Goal: Obtain resource: Obtain resource

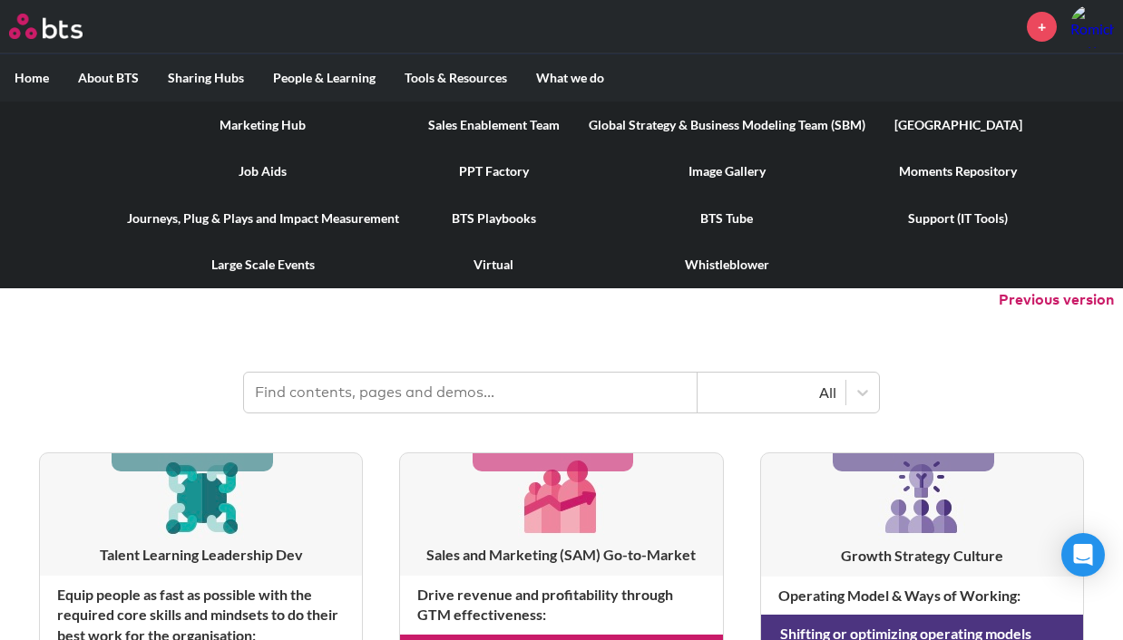
click at [496, 180] on link "PPT Factory" at bounding box center [494, 171] width 161 height 47
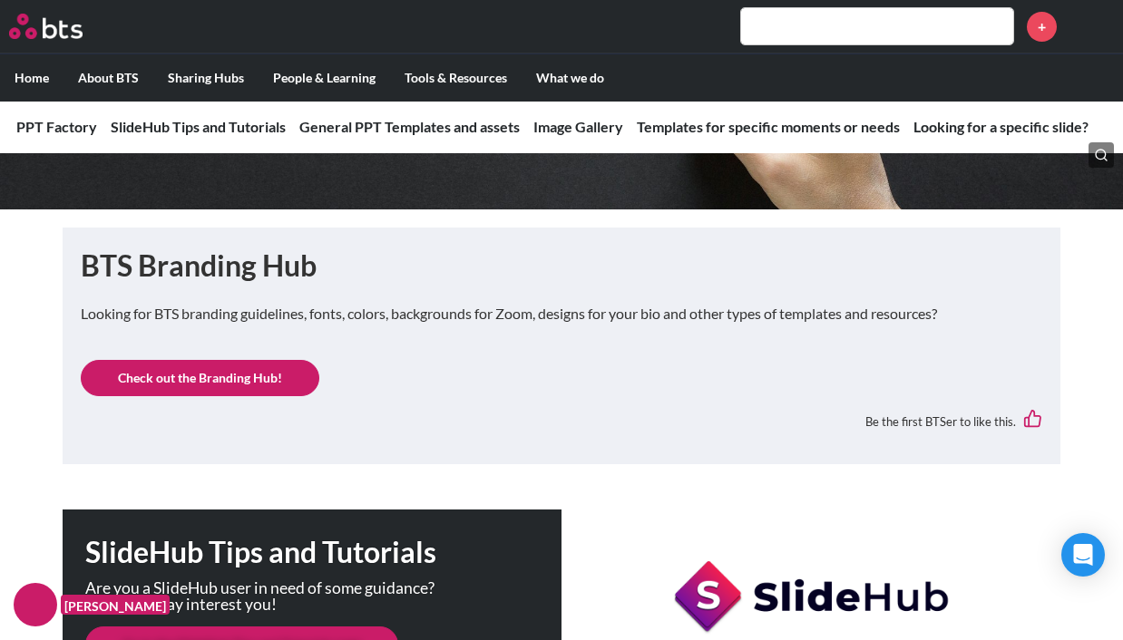
scroll to position [234, 0]
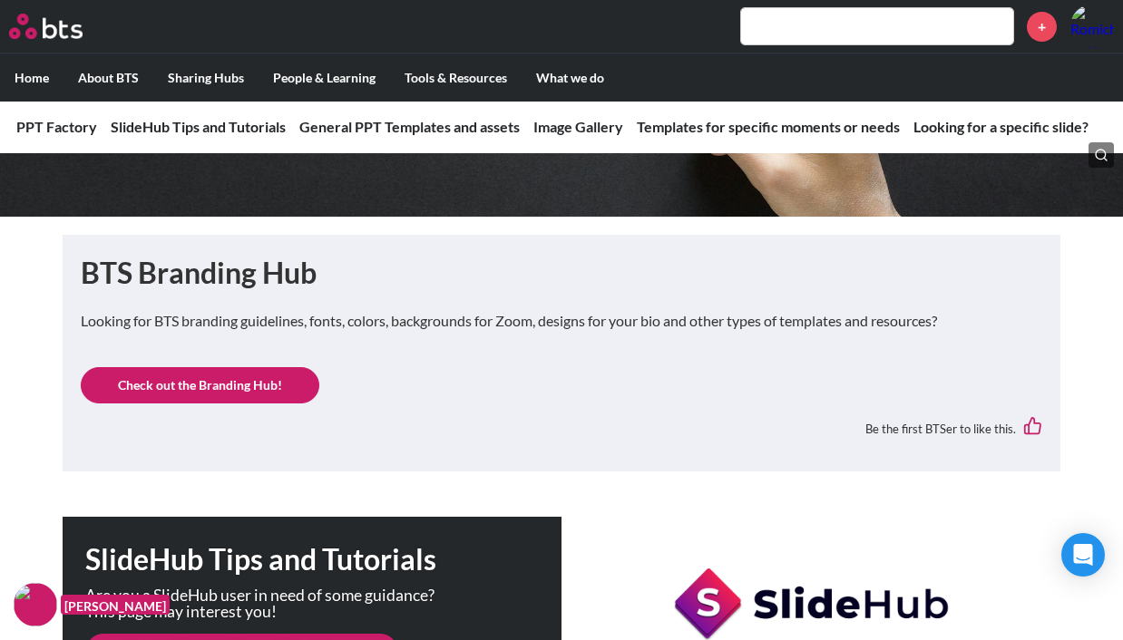
click at [263, 395] on link "Check out the Branding Hub!" at bounding box center [200, 385] width 239 height 36
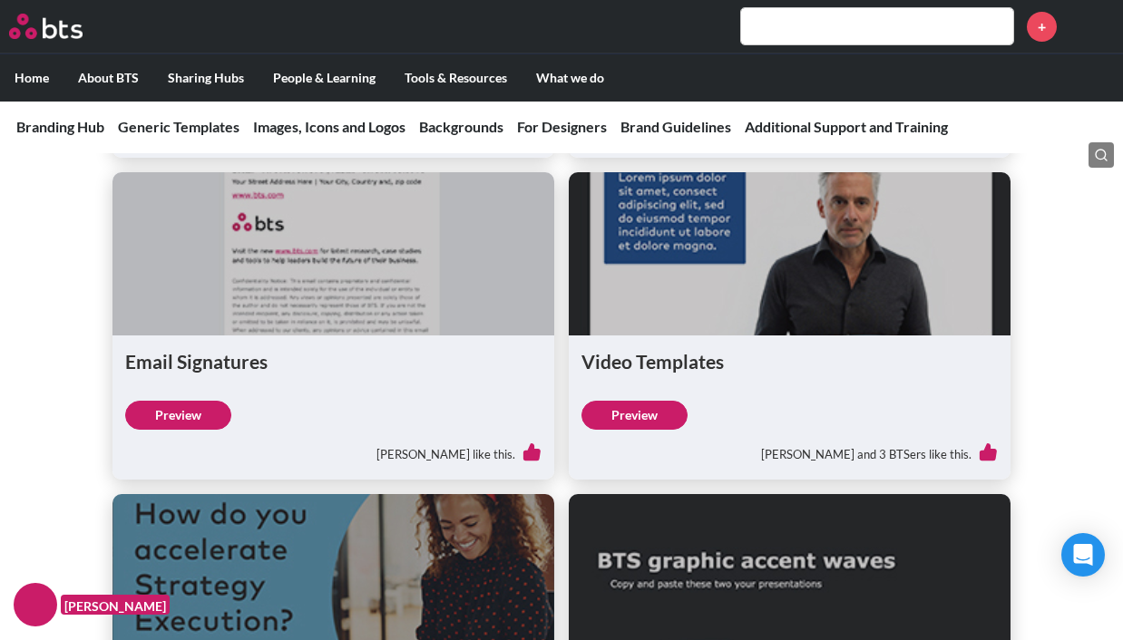
scroll to position [1163, 0]
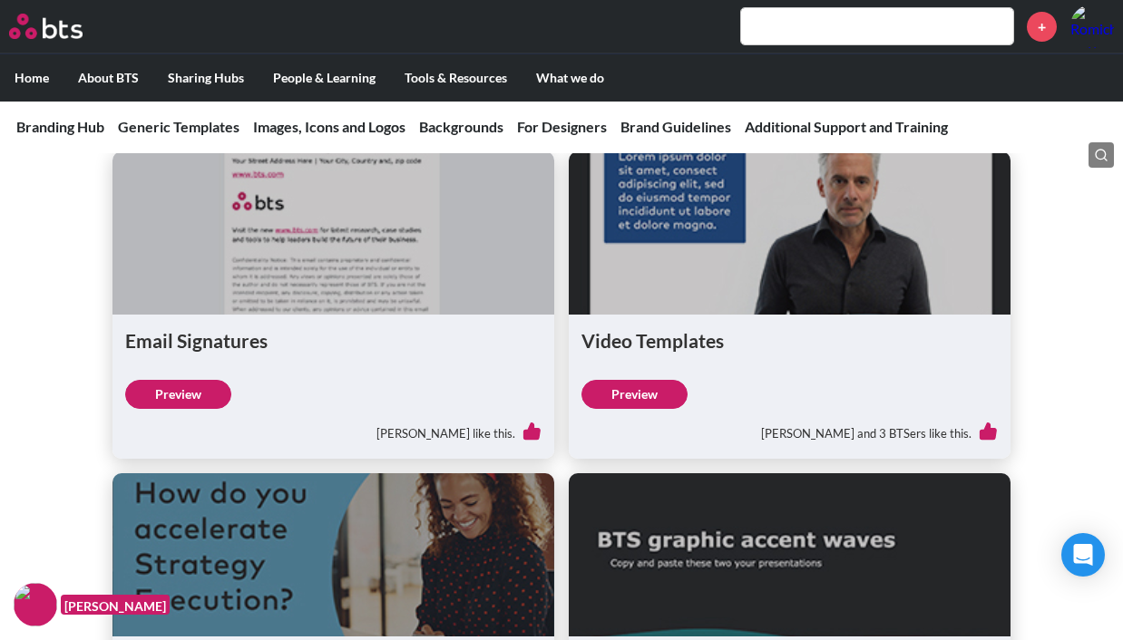
click at [644, 395] on link "Preview" at bounding box center [634, 394] width 106 height 29
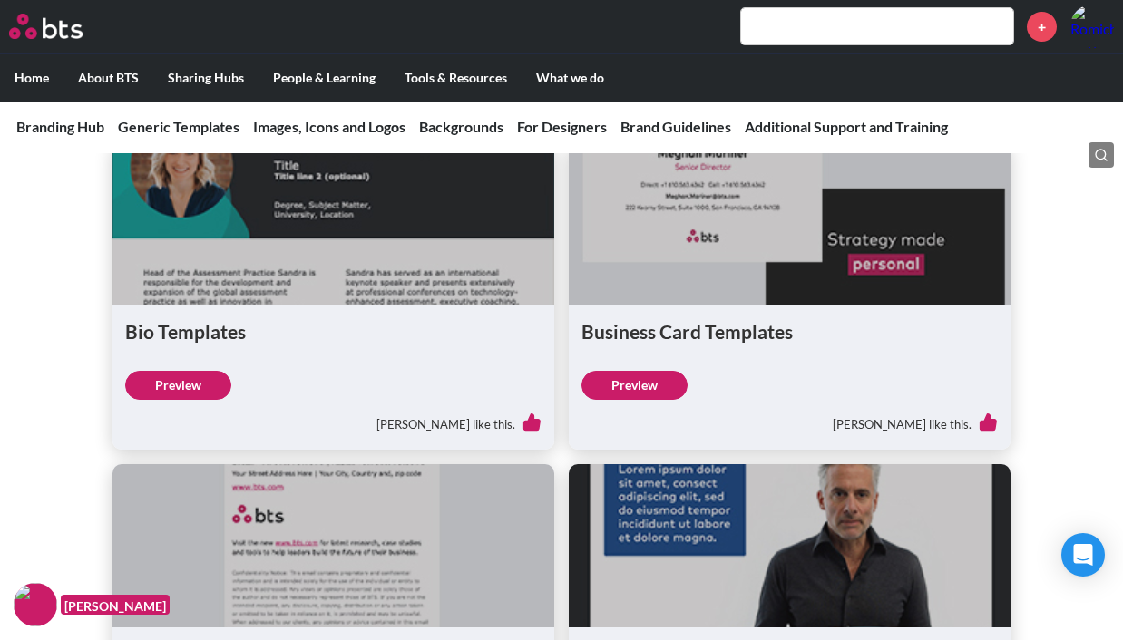
scroll to position [521, 0]
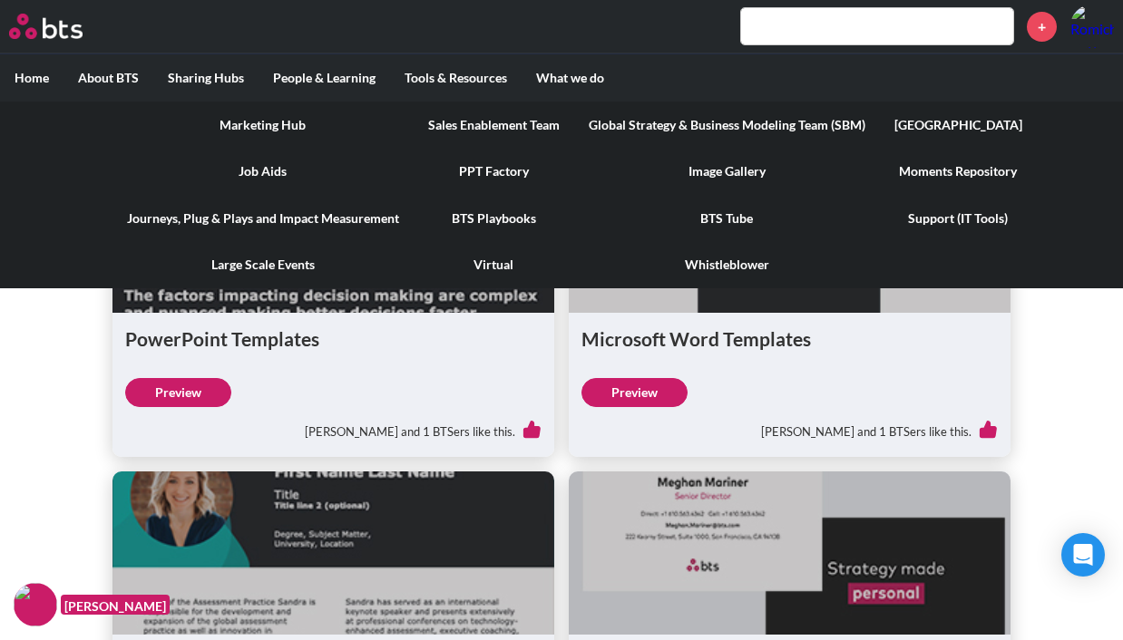
click at [511, 167] on link "PPT Factory" at bounding box center [494, 171] width 161 height 47
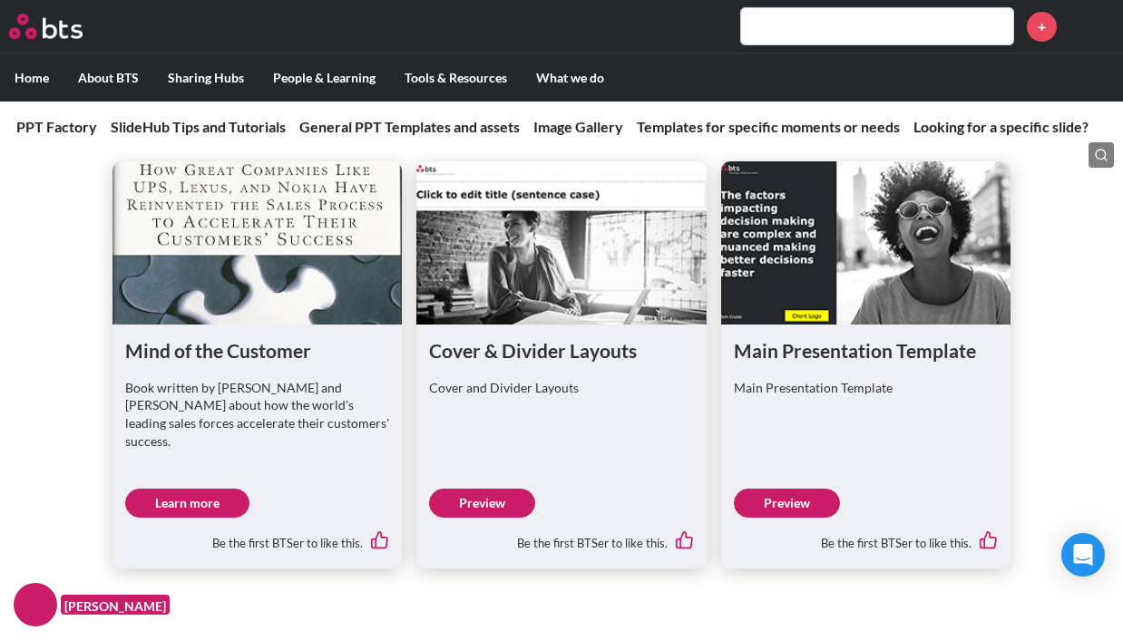
scroll to position [1100, 0]
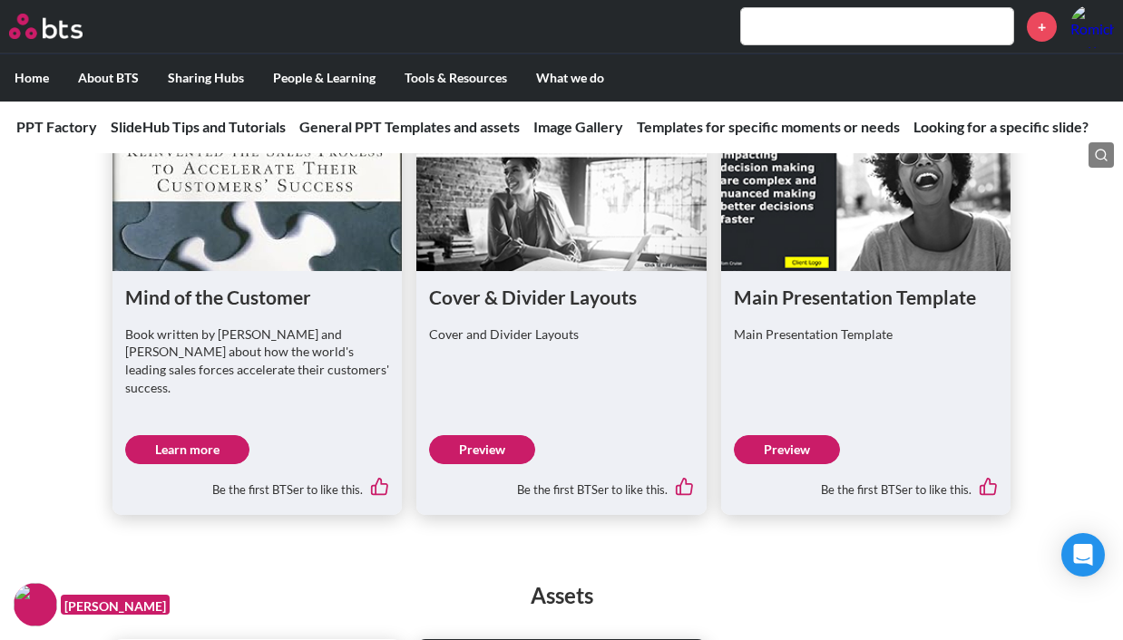
click at [799, 435] on link "Preview" at bounding box center [787, 449] width 106 height 29
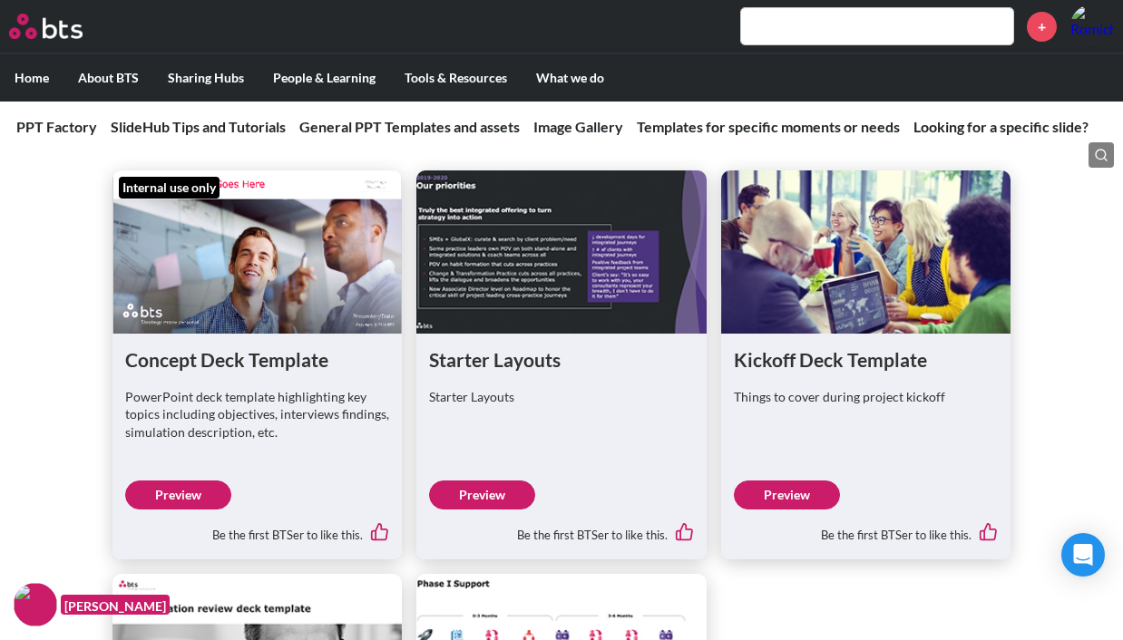
scroll to position [3841, 0]
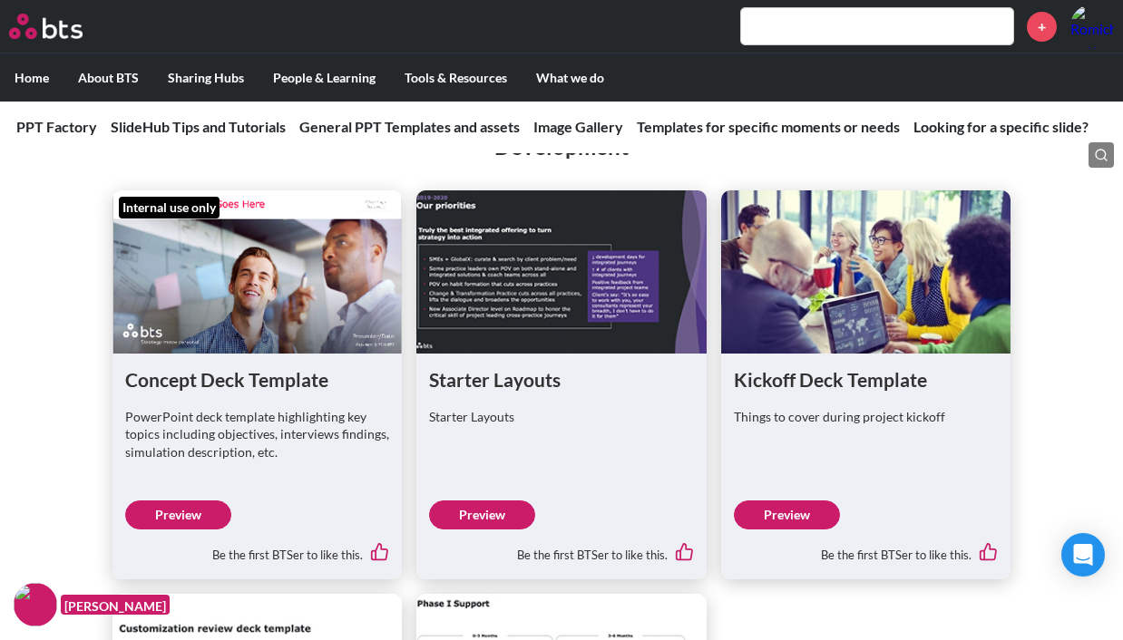
click at [196, 501] on link "Preview" at bounding box center [178, 515] width 106 height 29
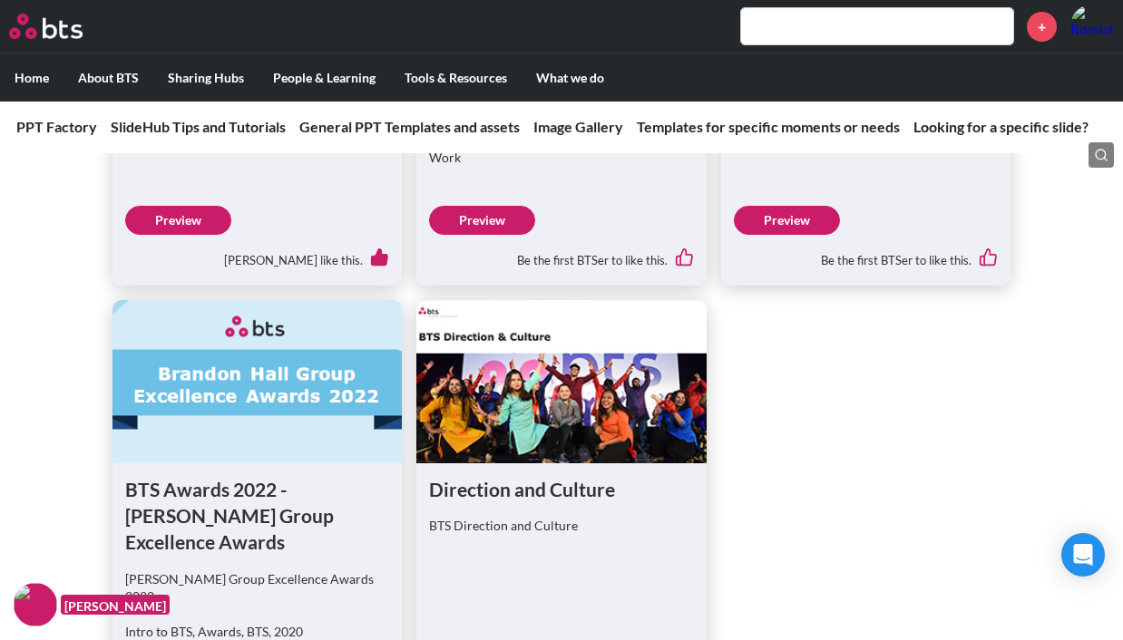
scroll to position [2494, 0]
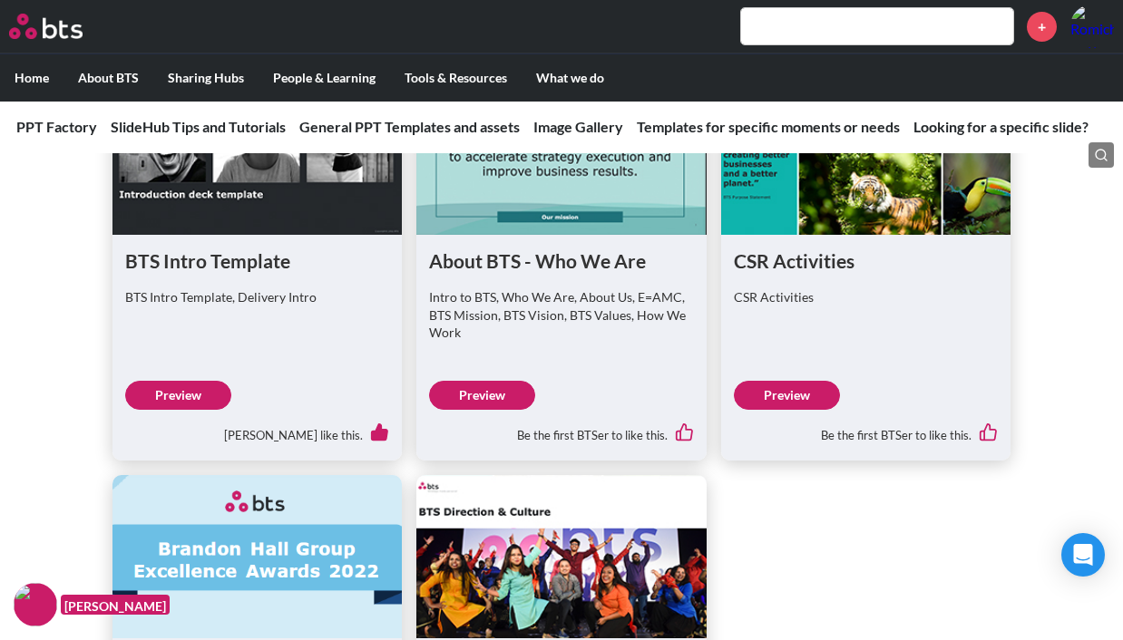
click at [189, 381] on link "Preview" at bounding box center [178, 395] width 106 height 29
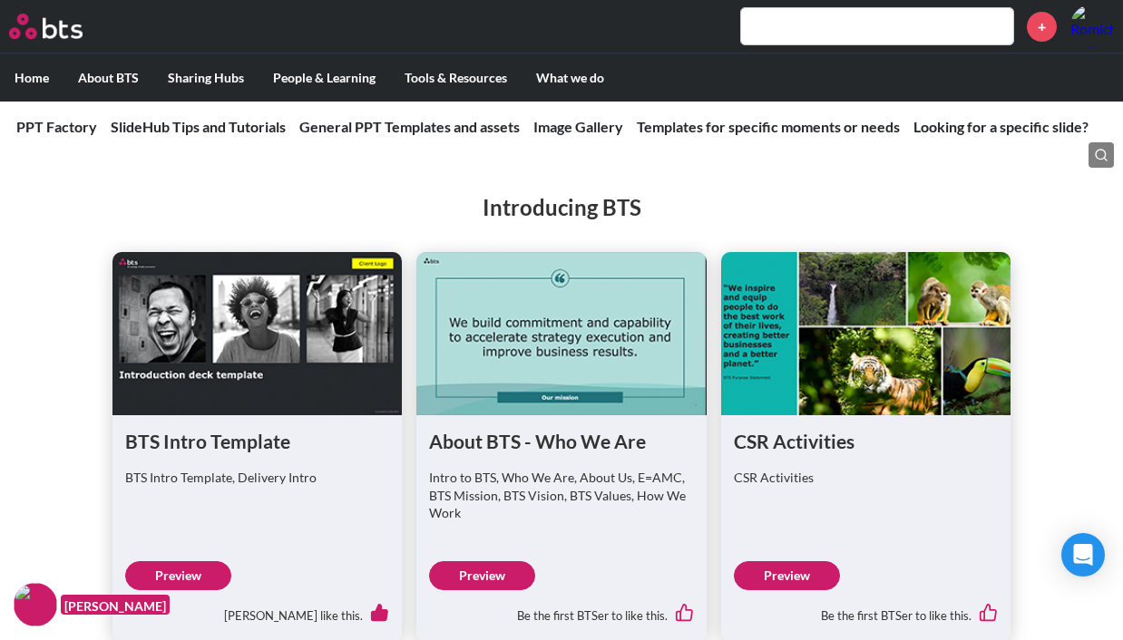
scroll to position [2351, 0]
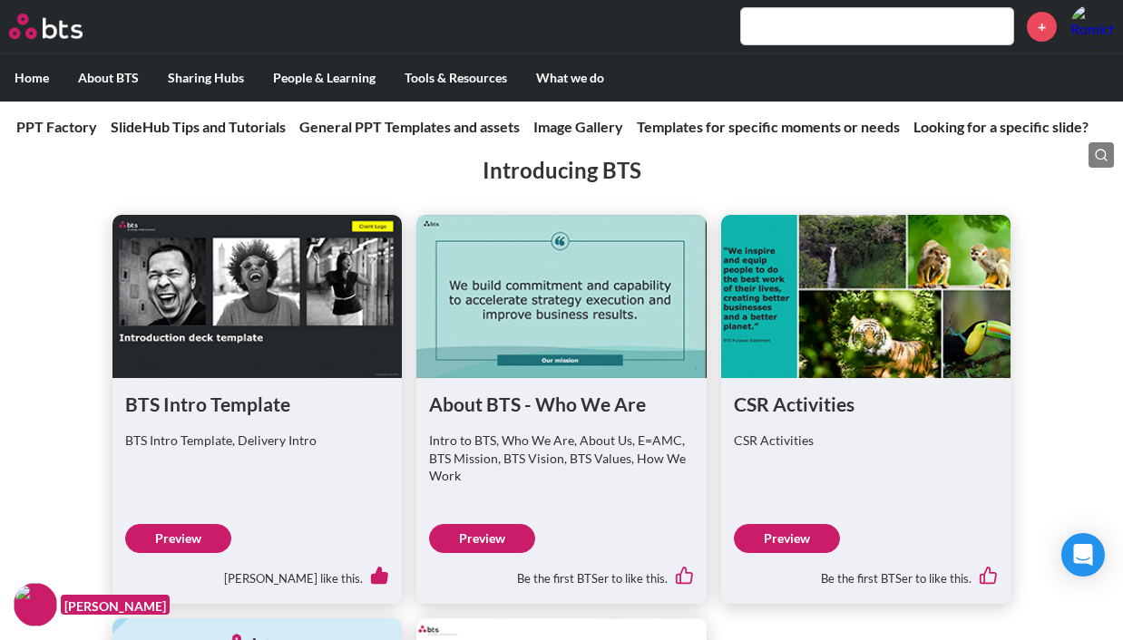
click at [289, 480] on div "BTS Intro Template BTS Intro Template, Delivery Intro Preview Marco Rosetti lik…" at bounding box center [256, 491] width 289 height 226
click at [266, 432] on p "BTS Intro Template, Delivery Intro" at bounding box center [257, 441] width 264 height 18
click at [214, 394] on h1 "BTS Intro Template" at bounding box center [257, 404] width 264 height 26
click at [229, 311] on figure at bounding box center [256, 296] width 289 height 163
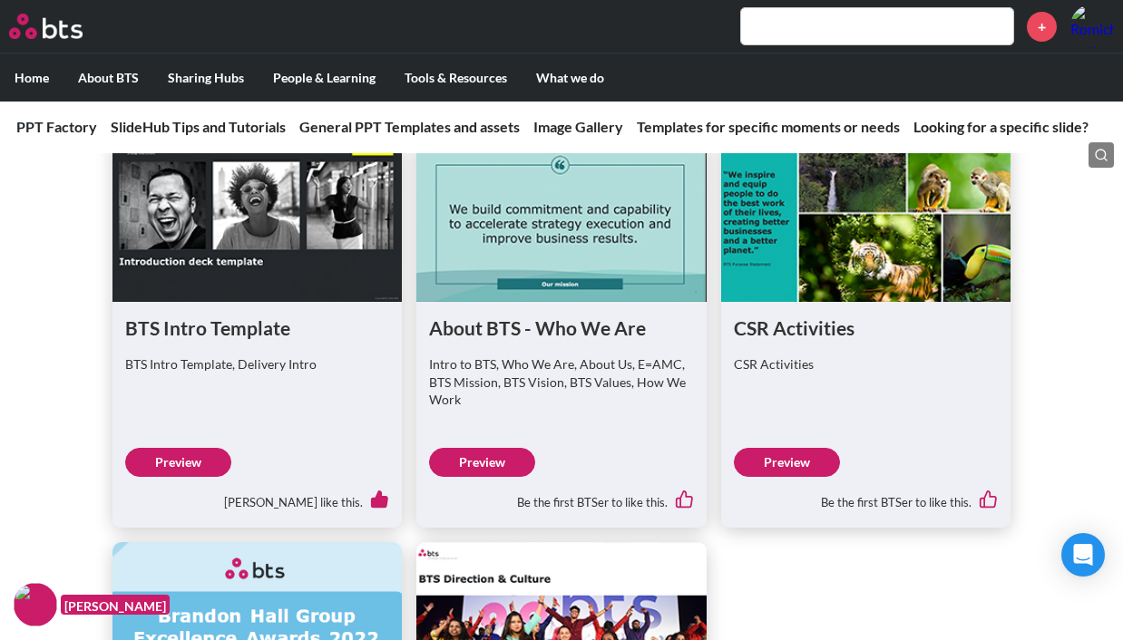
scroll to position [2430, 0]
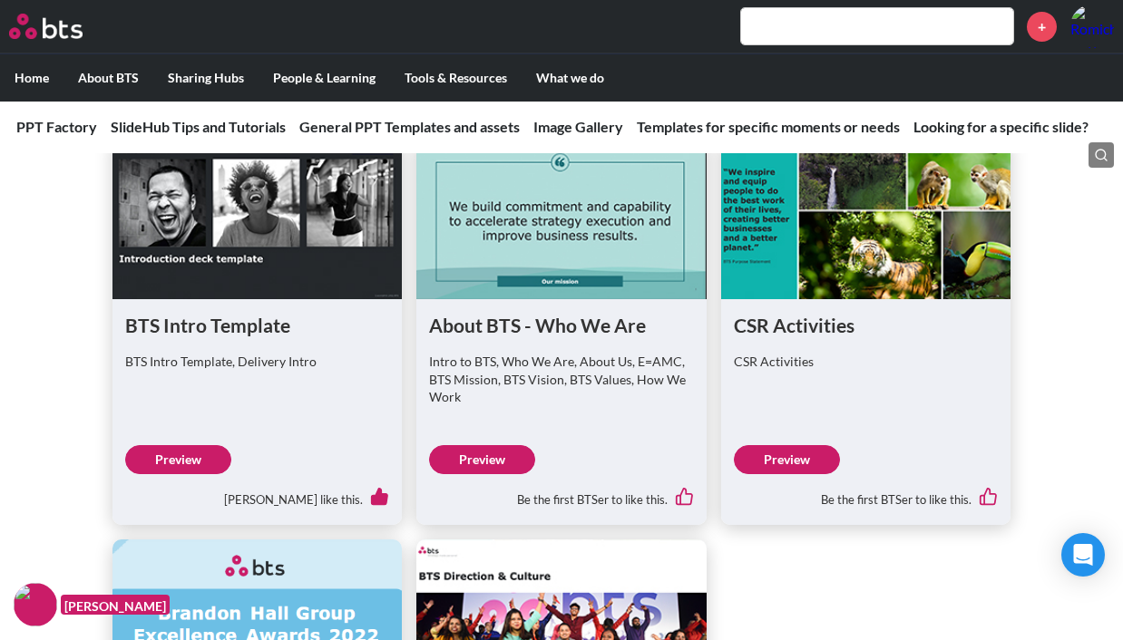
click at [188, 445] on link "Preview" at bounding box center [178, 459] width 106 height 29
